Goal: Find contact information: Find contact information

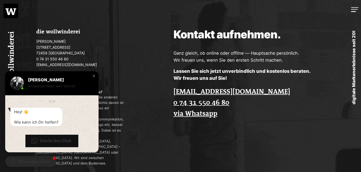
scroll to position [1225, 0]
click at [94, 76] on div "Close chat window" at bounding box center [93, 75] width 5 height 5
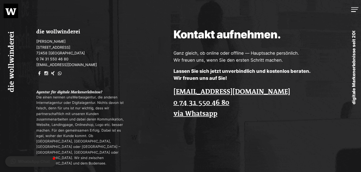
drag, startPoint x: 320, startPoint y: 38, endPoint x: 327, endPoint y: 48, distance: 11.5
click at [327, 48] on div "Kontakt aufnehmen. Ganz gleich, ob online oder offline — Hauptsache persönlich.…" at bounding box center [253, 76] width 217 height 153
drag, startPoint x: 354, startPoint y: 94, endPoint x: 354, endPoint y: 101, distance: 6.8
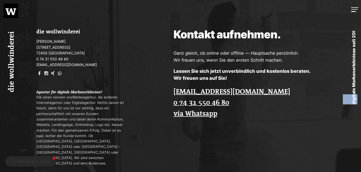
click at [354, 101] on p "digitale Markenerlebnisse seit 2005" at bounding box center [354, 65] width 22 height 127
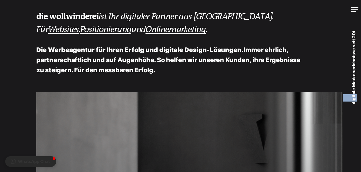
scroll to position [0, 0]
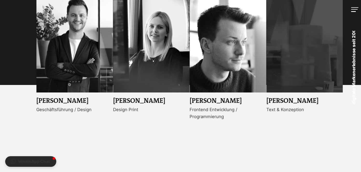
scroll to position [78, 0]
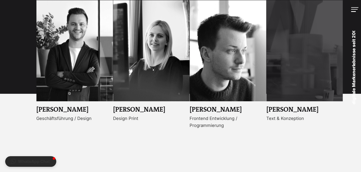
click at [312, 76] on img at bounding box center [305, 50] width 77 height 101
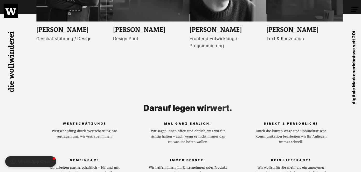
scroll to position [26, 0]
